Goal: Find specific page/section: Find specific page/section

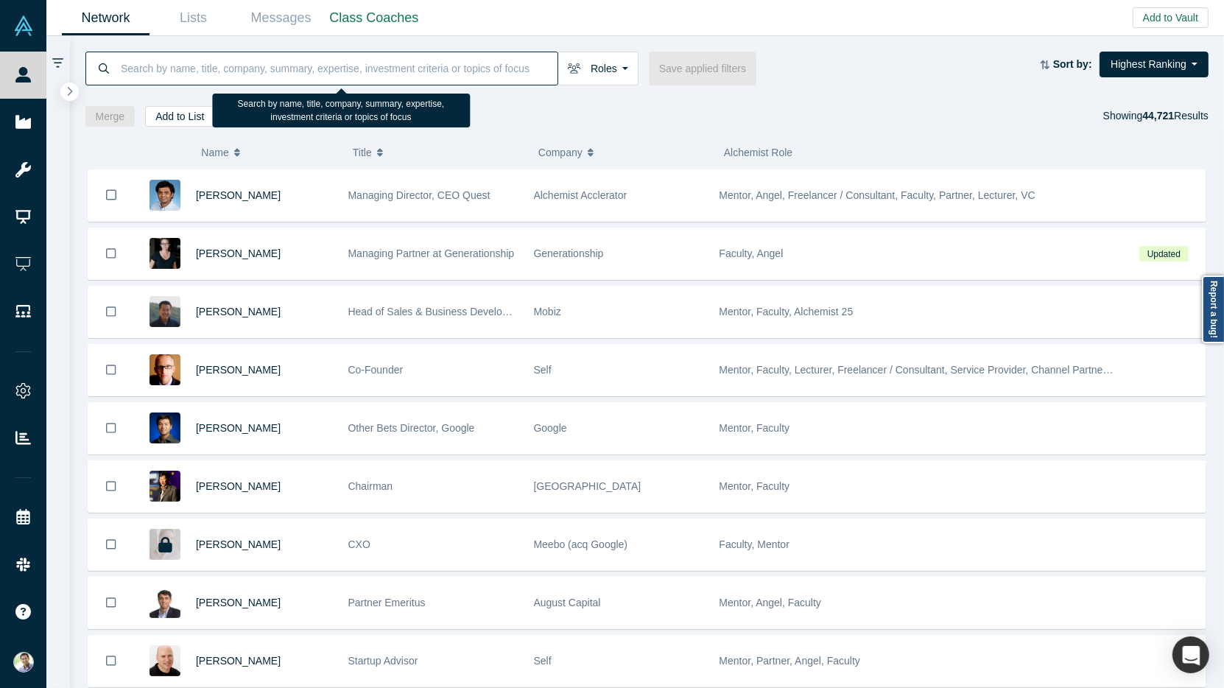
click at [193, 71] on input at bounding box center [338, 68] width 438 height 35
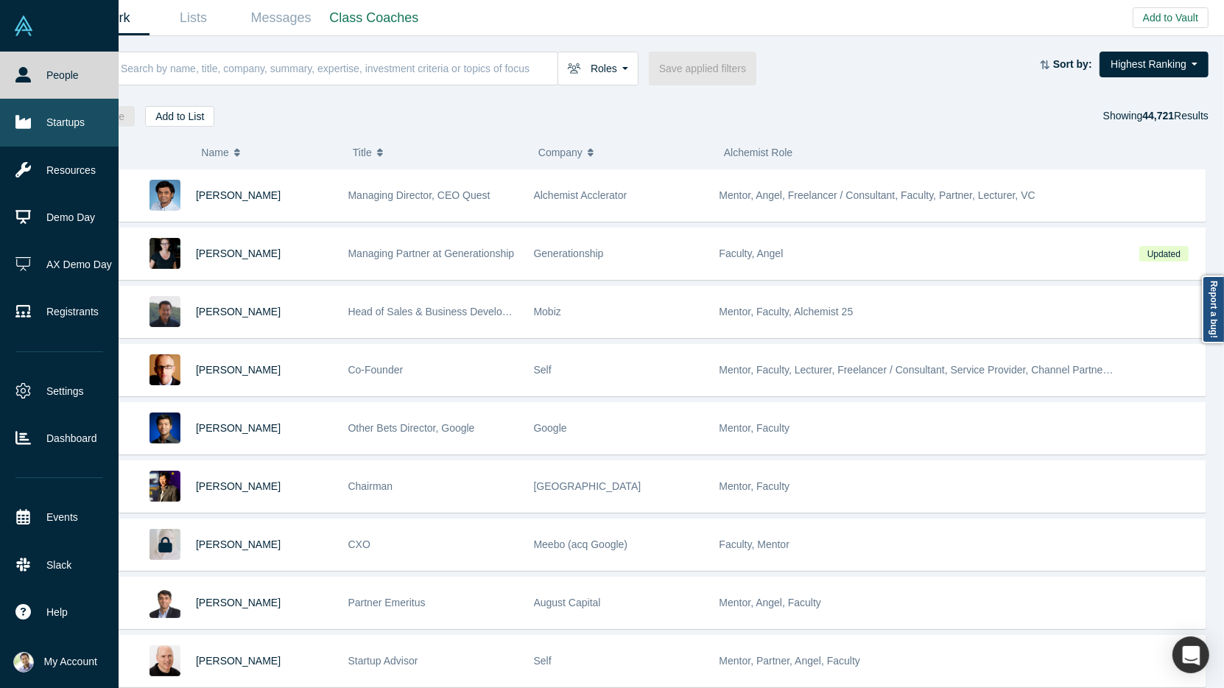
click at [53, 120] on link "Startups" at bounding box center [59, 122] width 119 height 47
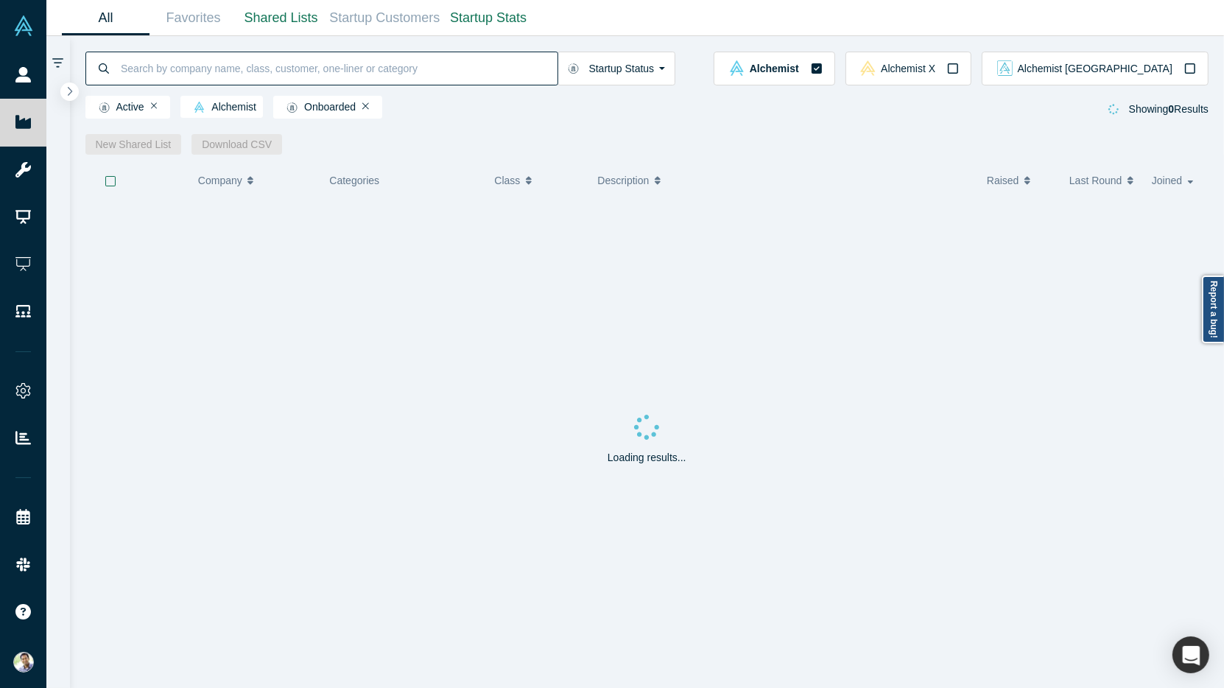
click at [208, 76] on input at bounding box center [338, 68] width 438 height 35
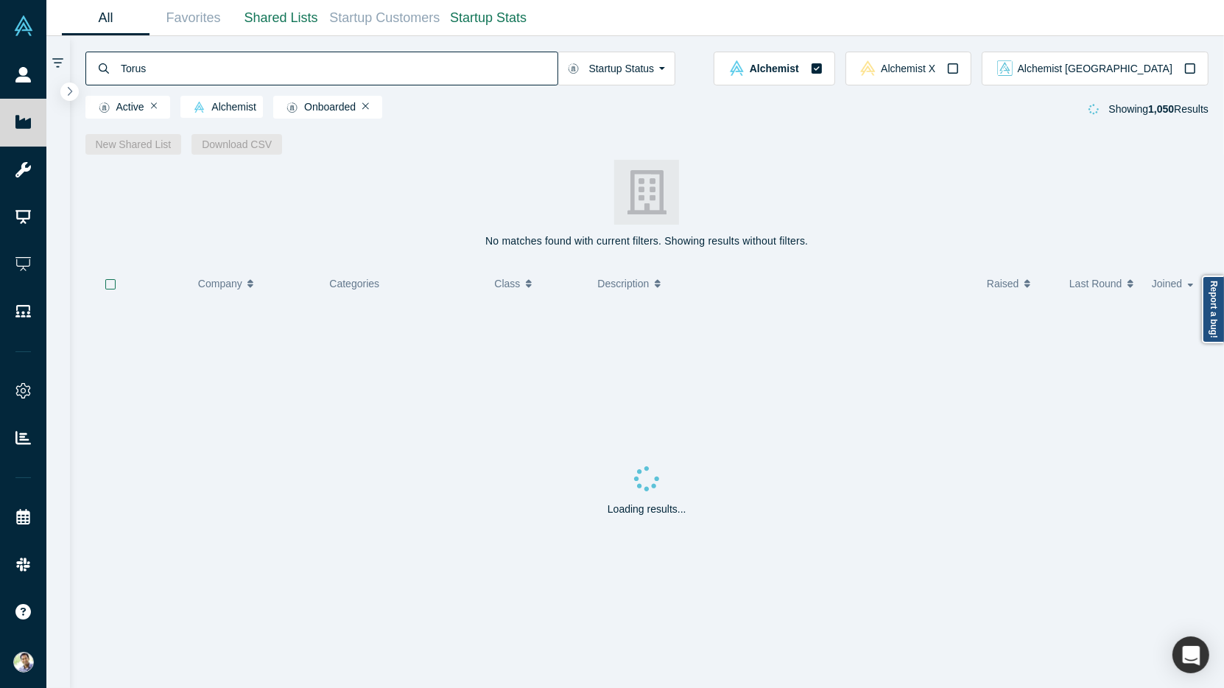
type input "Torus"
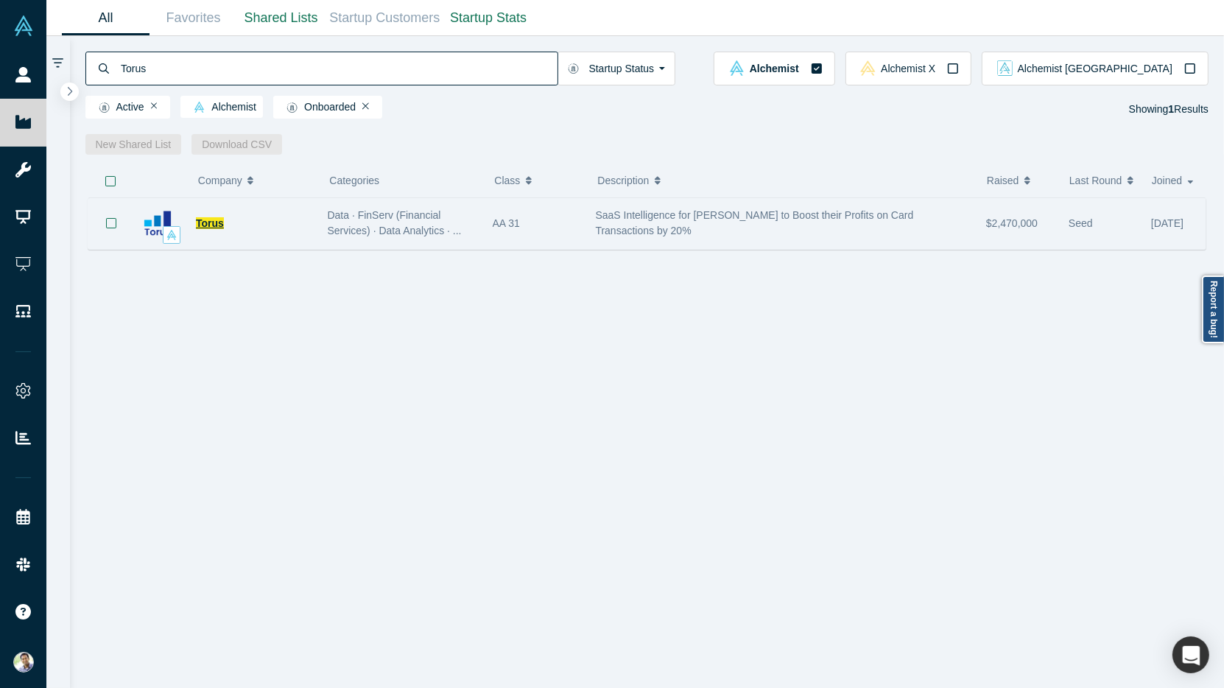
click at [205, 222] on span "Torus" at bounding box center [210, 223] width 28 height 12
